Goal: Information Seeking & Learning: Understand process/instructions

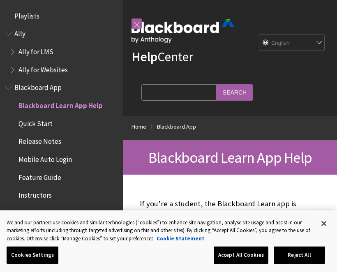
scroll to position [85, 0]
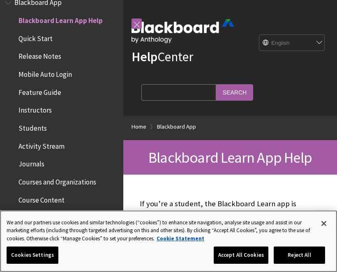
click at [239, 253] on button "Accept All Cookies" at bounding box center [241, 255] width 55 height 17
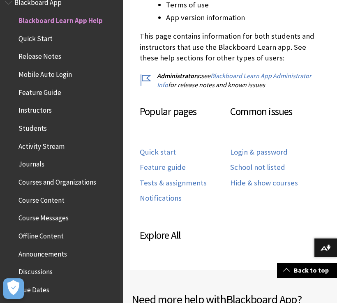
scroll to position [405, 0]
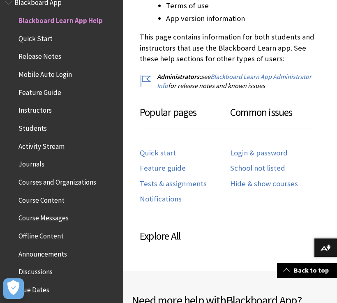
click at [256, 153] on link "Login & password" at bounding box center [259, 153] width 58 height 9
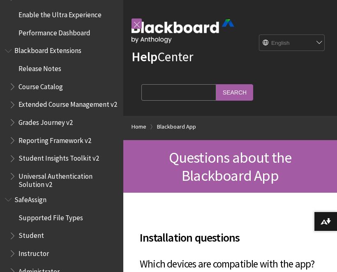
scroll to position [850, 0]
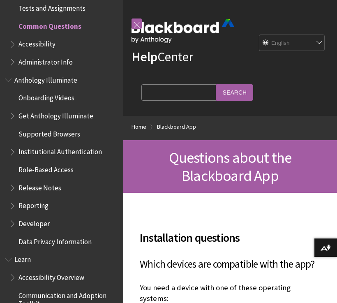
click at [181, 88] on input "Search Query" at bounding box center [179, 92] width 75 height 16
type input "Password"
click at [216, 89] on input "Search" at bounding box center [234, 92] width 37 height 16
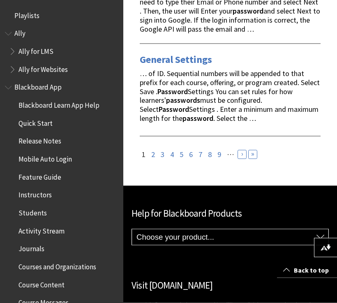
scroll to position [2341, 0]
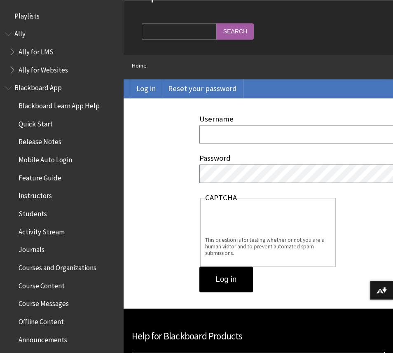
scroll to position [63, 0]
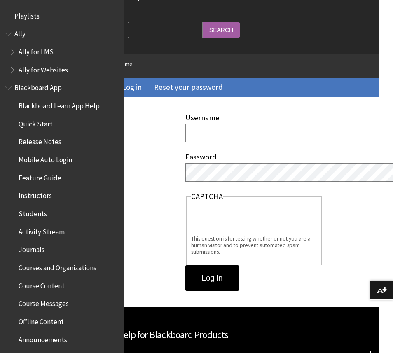
click at [263, 133] on input "Username" at bounding box center [328, 133] width 286 height 18
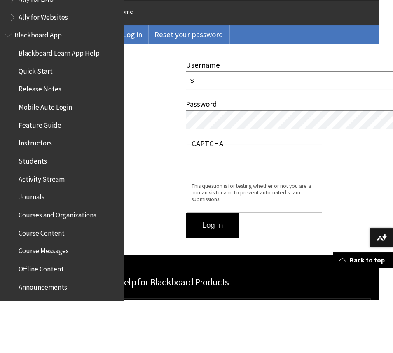
type input "s"
type input "S202308807"
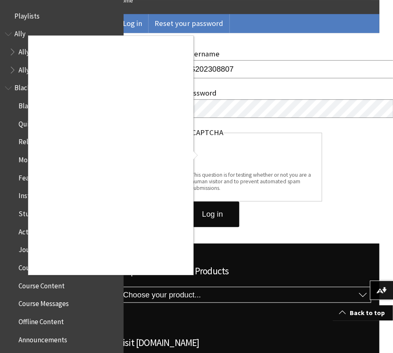
scroll to position [126, 14]
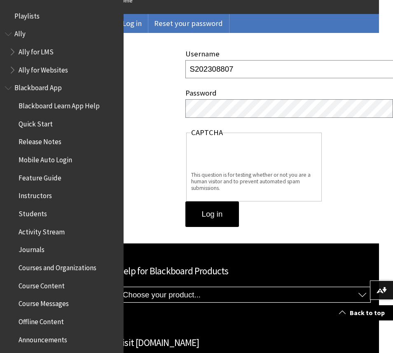
click at [212, 212] on input "Log in" at bounding box center [212, 214] width 54 height 26
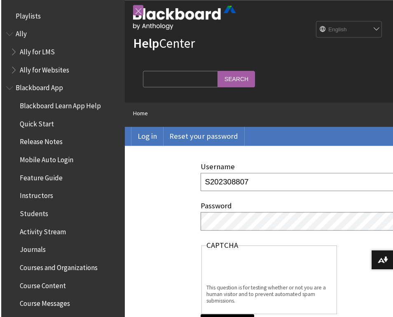
scroll to position [13, 0]
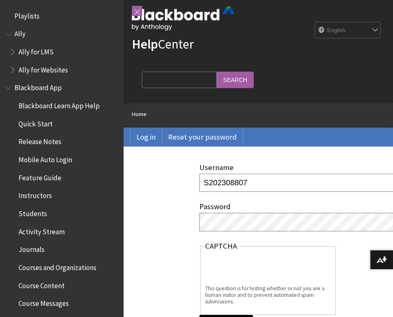
click at [209, 129] on link "Reset your password" at bounding box center [202, 137] width 81 height 19
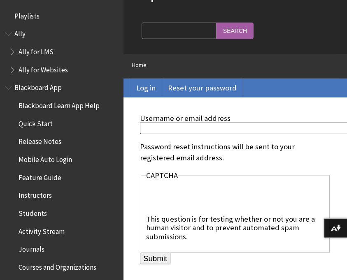
scroll to position [75, 0]
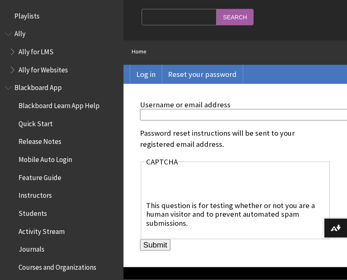
click at [262, 117] on input "Username or email address" at bounding box center [280, 114] width 281 height 11
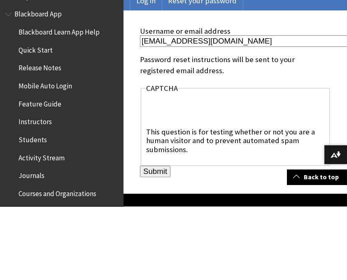
type input "[EMAIL_ADDRESS][DOMAIN_NAME]"
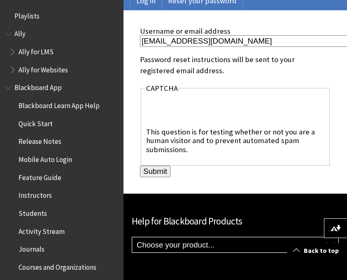
click at [166, 177] on input "Submit" at bounding box center [155, 172] width 30 height 12
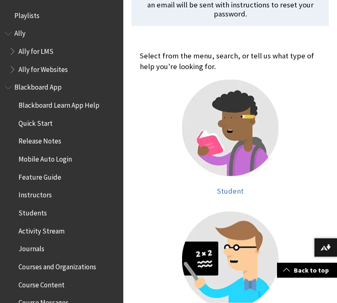
scroll to position [173, 0]
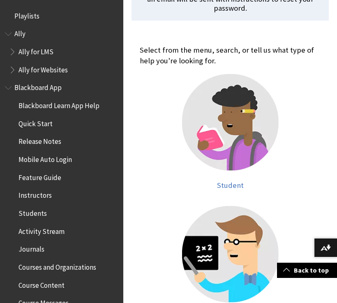
click at [237, 181] on span "Student" at bounding box center [230, 185] width 27 height 9
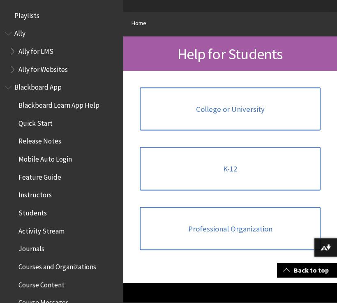
scroll to position [104, 0]
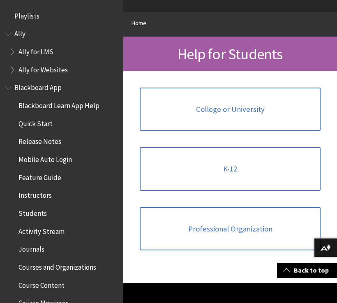
click at [246, 110] on span "College or University" at bounding box center [230, 109] width 69 height 9
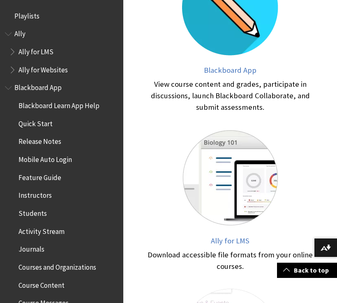
scroll to position [574, 0]
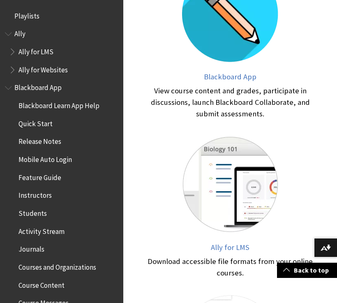
click at [241, 77] on span "Blackboard App" at bounding box center [230, 76] width 53 height 9
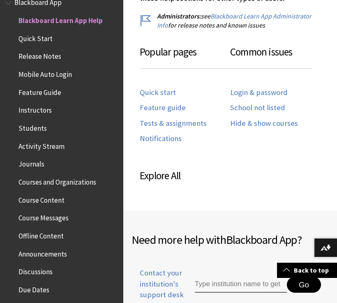
scroll to position [451, 0]
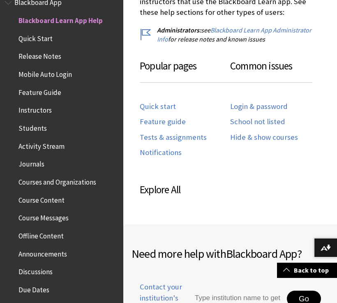
click at [274, 105] on link "Login & password" at bounding box center [259, 106] width 58 height 9
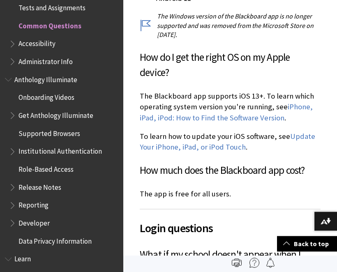
scroll to position [323, 0]
